Goal: Information Seeking & Learning: Learn about a topic

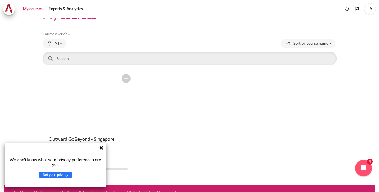
scroll to position [26, 0]
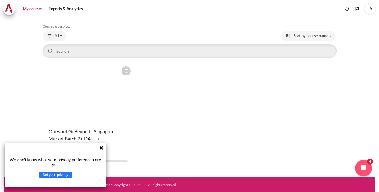
click at [101, 145] on icon at bounding box center [101, 147] width 5 height 5
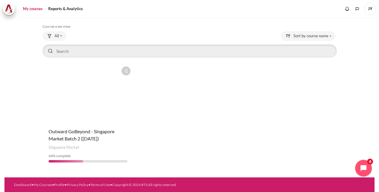
click at [109, 100] on figure "Content" at bounding box center [88, 93] width 91 height 60
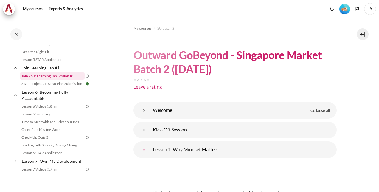
scroll to position [268, 0]
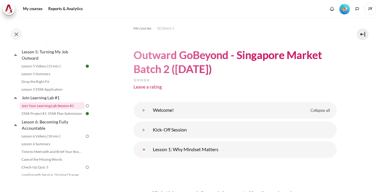
click at [63, 109] on link "Join Your Learning Lab Session #1" at bounding box center [52, 105] width 65 height 7
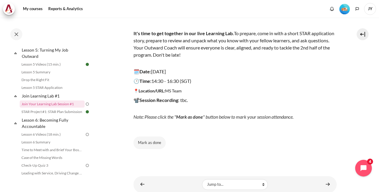
scroll to position [62, 0]
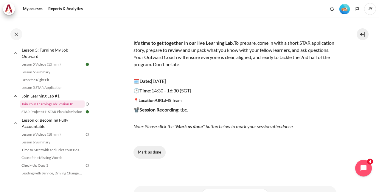
click at [152, 151] on button "Mark as done" at bounding box center [150, 152] width 32 height 13
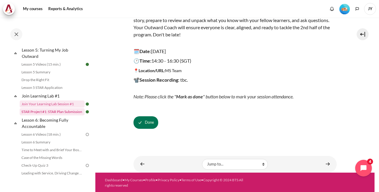
click at [69, 115] on link "STAR Project #1: STAR Plan Submission" at bounding box center [52, 111] width 65 height 7
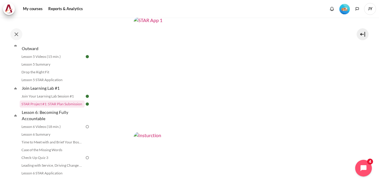
scroll to position [223, 0]
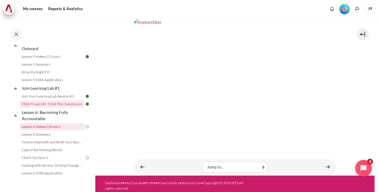
click at [65, 130] on link "Lesson 6 Videos (18 min.)" at bounding box center [52, 126] width 65 height 7
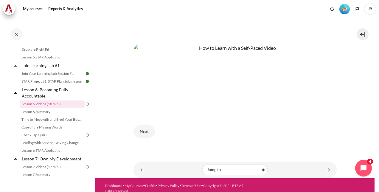
scroll to position [247, 0]
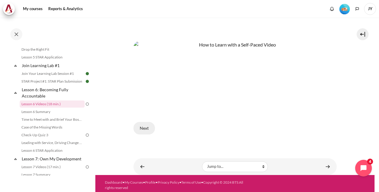
click at [147, 128] on button "Next" at bounding box center [144, 128] width 21 height 13
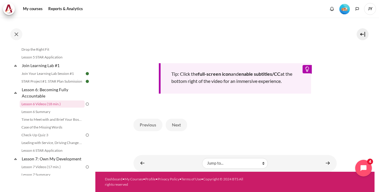
scroll to position [258, 0]
click at [183, 127] on button "Next" at bounding box center [176, 125] width 21 height 13
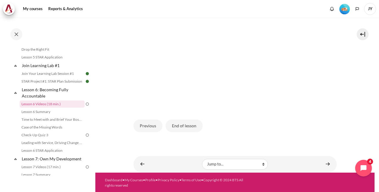
scroll to position [167, 0]
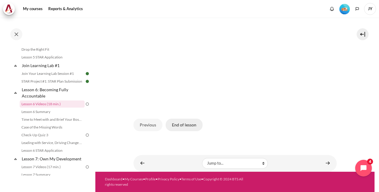
click at [190, 128] on button "End of lesson" at bounding box center [184, 125] width 37 height 13
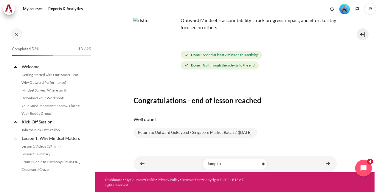
scroll to position [300, 0]
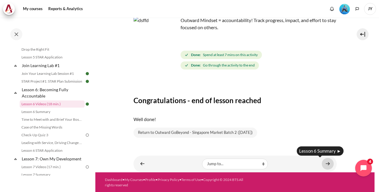
click at [327, 163] on link "Content" at bounding box center [328, 164] width 12 height 12
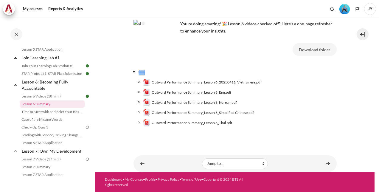
scroll to position [37, 0]
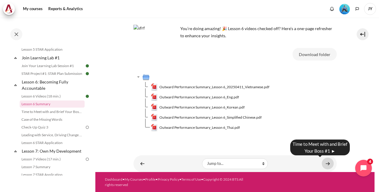
click at [325, 161] on link "Content" at bounding box center [328, 164] width 12 height 12
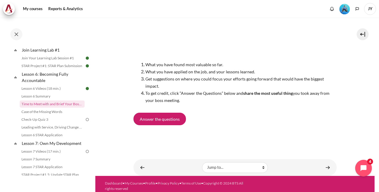
scroll to position [71, 0]
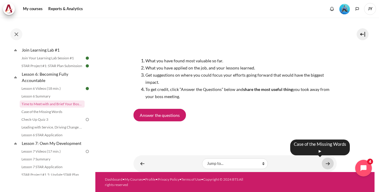
click at [324, 163] on link "Content" at bounding box center [328, 164] width 12 height 12
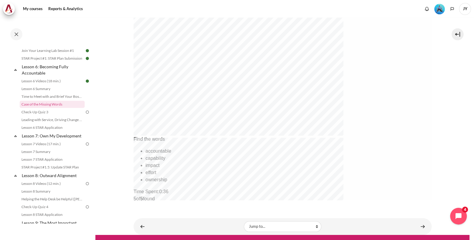
scroll to position [238, 0]
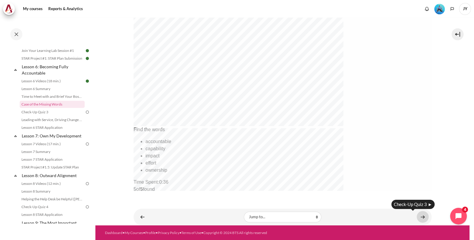
click at [379, 192] on link "Content" at bounding box center [423, 217] width 12 height 12
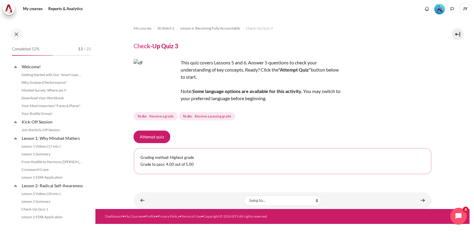
scroll to position [307, 0]
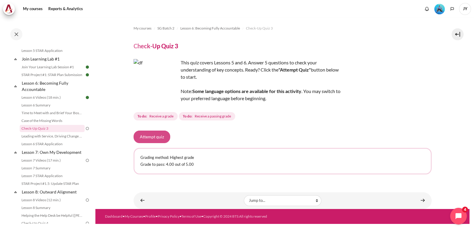
click at [152, 137] on button "Attempt quiz" at bounding box center [152, 137] width 37 height 13
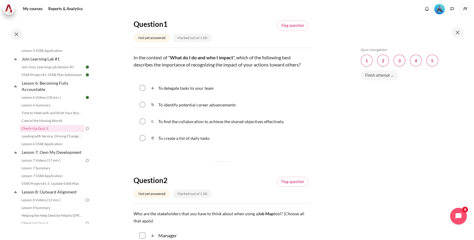
scroll to position [37, 0]
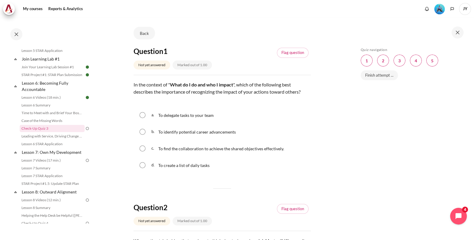
click at [143, 148] on input "Content" at bounding box center [142, 148] width 6 height 6
radio input "true"
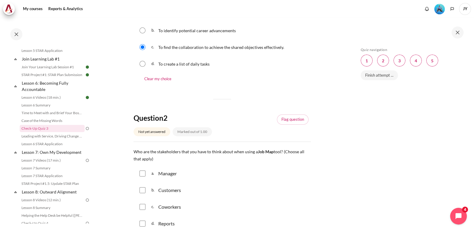
scroll to position [149, 0]
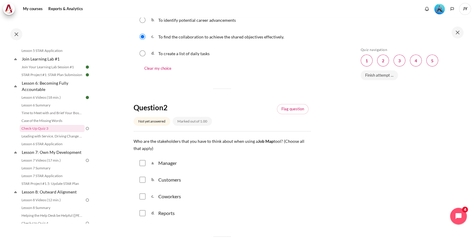
click at [158, 167] on div "a. Manager" at bounding box center [222, 162] width 177 height 15
click at [141, 164] on input "Content" at bounding box center [142, 163] width 6 height 6
checkbox input "true"
click at [143, 180] on input "Content" at bounding box center [142, 180] width 6 height 6
checkbox input "true"
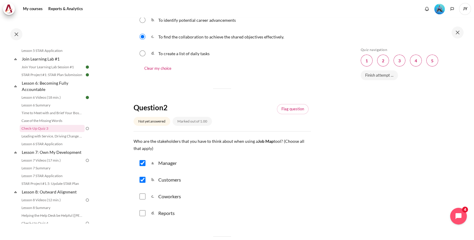
click at [144, 196] on input "Content" at bounding box center [142, 196] width 6 height 6
checkbox input "true"
click at [142, 216] on div "d. Reports" at bounding box center [222, 212] width 177 height 15
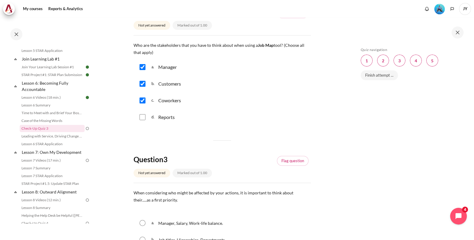
scroll to position [261, 0]
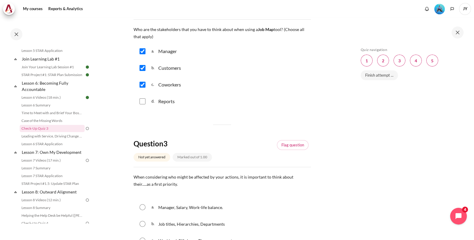
click at [142, 98] on div "d. Reports" at bounding box center [222, 101] width 177 height 15
click at [143, 99] on input "Content" at bounding box center [142, 101] width 6 height 6
checkbox input "true"
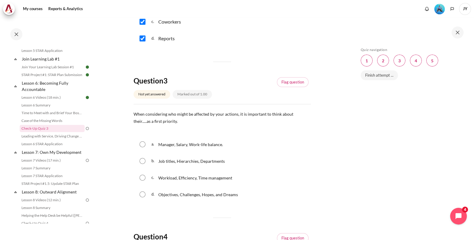
scroll to position [335, 0]
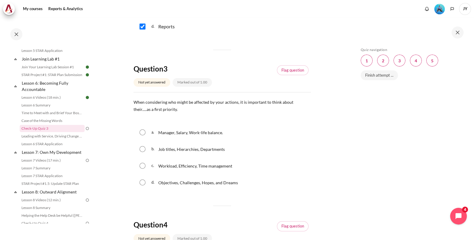
click at [146, 179] on div "d. Objectives, Challenges, Hopes, and Dreams" at bounding box center [222, 182] width 177 height 15
click at [141, 182] on input "Content" at bounding box center [142, 182] width 6 height 6
radio input "true"
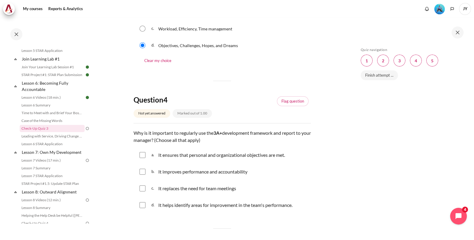
scroll to position [484, 0]
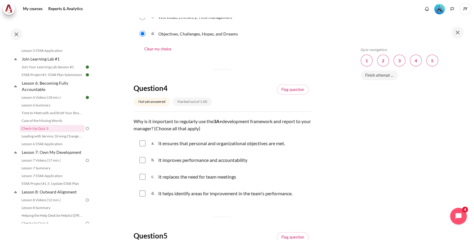
click at [141, 192] on input "Content" at bounding box center [142, 193] width 6 height 6
checkbox input "true"
click at [142, 159] on input "Content" at bounding box center [142, 160] width 6 height 6
checkbox input "true"
click at [145, 142] on div "a. It ensures that personal and organizational objectives are met." at bounding box center [222, 143] width 177 height 15
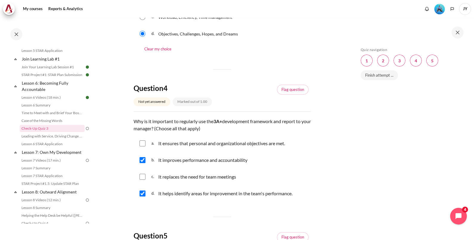
click at [140, 142] on input "Content" at bounding box center [142, 143] width 6 height 6
checkbox input "true"
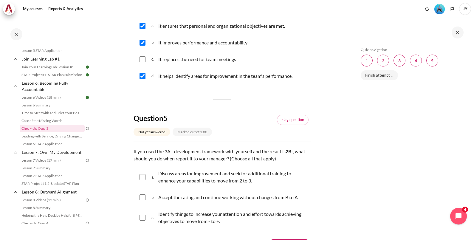
scroll to position [668, 0]
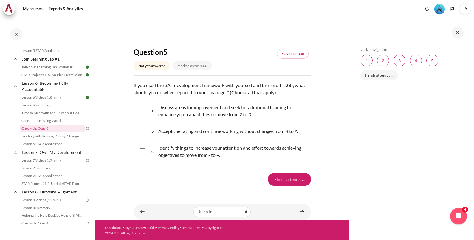
click at [143, 112] on input "Content" at bounding box center [142, 111] width 6 height 6
checkbox input "true"
click at [143, 152] on input "Content" at bounding box center [142, 151] width 6 height 6
checkbox input "true"
click at [294, 182] on input "Finish attempt ..." at bounding box center [289, 179] width 43 height 13
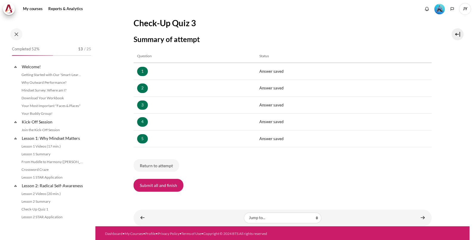
scroll to position [307, 0]
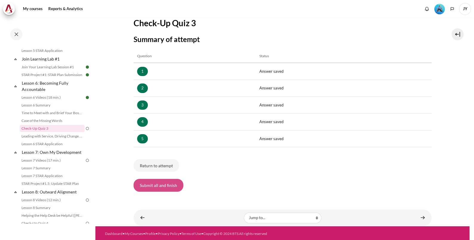
click at [176, 185] on button "Submit all and finish" at bounding box center [159, 185] width 50 height 13
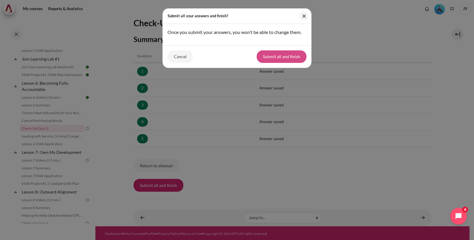
click at [290, 63] on button "Submit all and finish" at bounding box center [282, 56] width 50 height 13
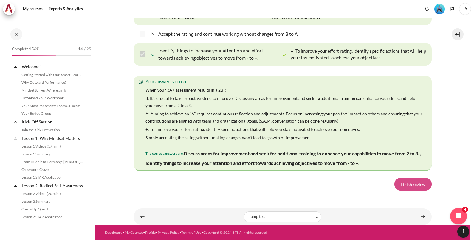
scroll to position [307, 0]
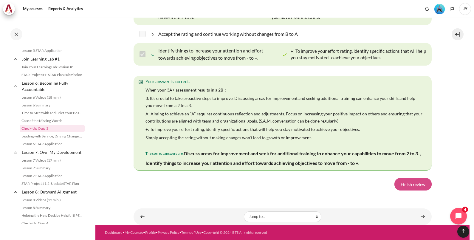
click at [417, 186] on link "Finish review" at bounding box center [412, 184] width 37 height 13
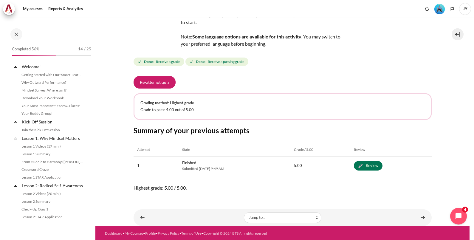
scroll to position [307, 0]
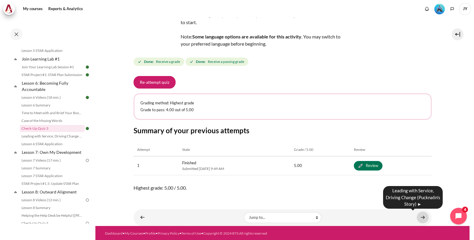
click at [421, 215] on link "Content" at bounding box center [423, 218] width 12 height 12
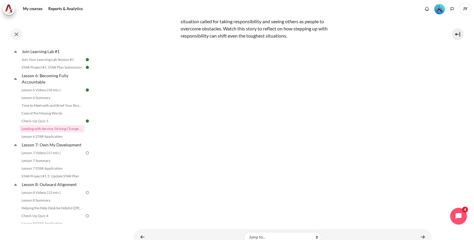
scroll to position [81, 0]
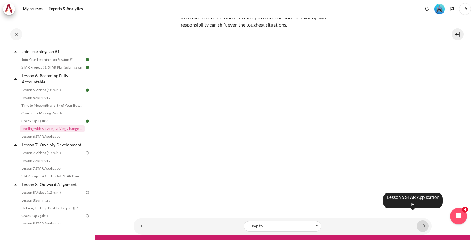
click at [418, 220] on link "Content" at bounding box center [423, 226] width 12 height 12
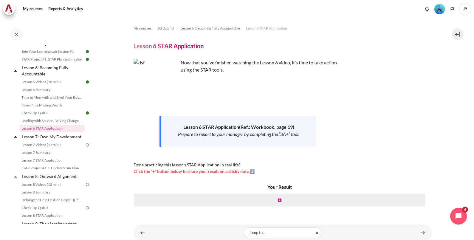
scroll to position [16, 0]
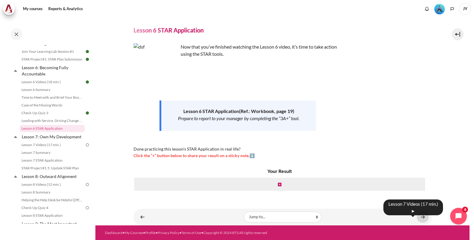
click at [420, 217] on link "Content" at bounding box center [423, 217] width 12 height 12
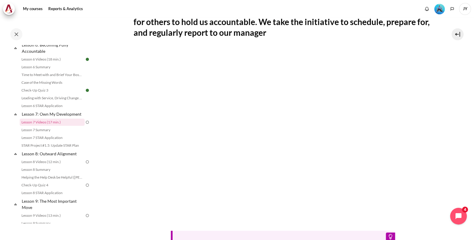
scroll to position [149, 0]
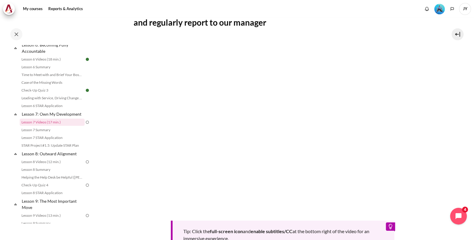
drag, startPoint x: 452, startPoint y: 96, endPoint x: 447, endPoint y: 66, distance: 30.6
click at [452, 95] on section "My courses SG Batch 2 Lesson 7: Own My Development Lesson 7 Videos (17 min.) Le…" at bounding box center [282, 99] width 374 height 460
